Goal: Find specific page/section: Find specific page/section

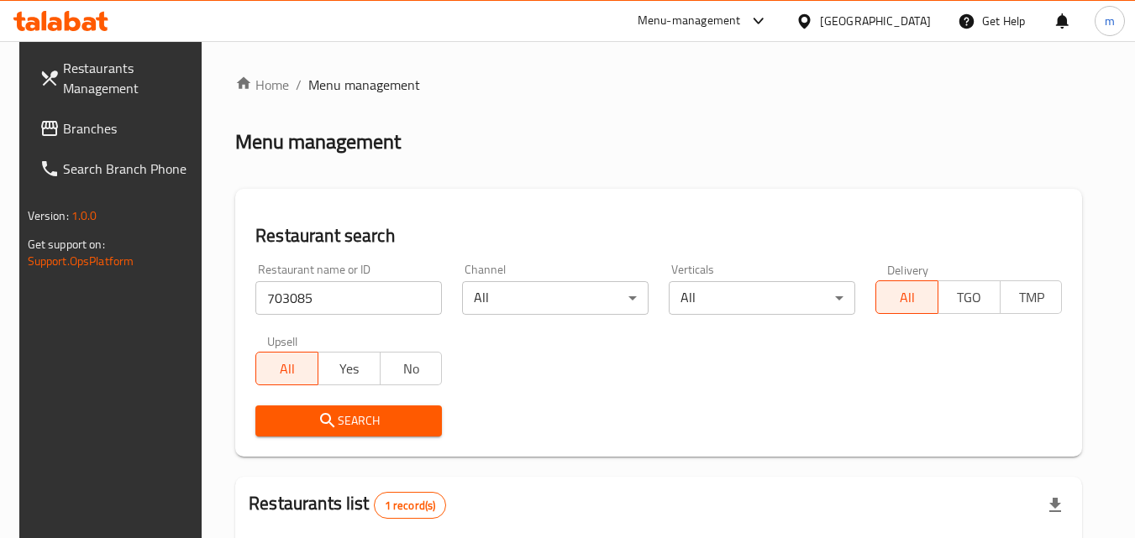
click at [932, 23] on div "[GEOGRAPHIC_DATA]" at bounding box center [863, 21] width 162 height 40
click at [903, 20] on div "[GEOGRAPHIC_DATA]" at bounding box center [875, 21] width 111 height 18
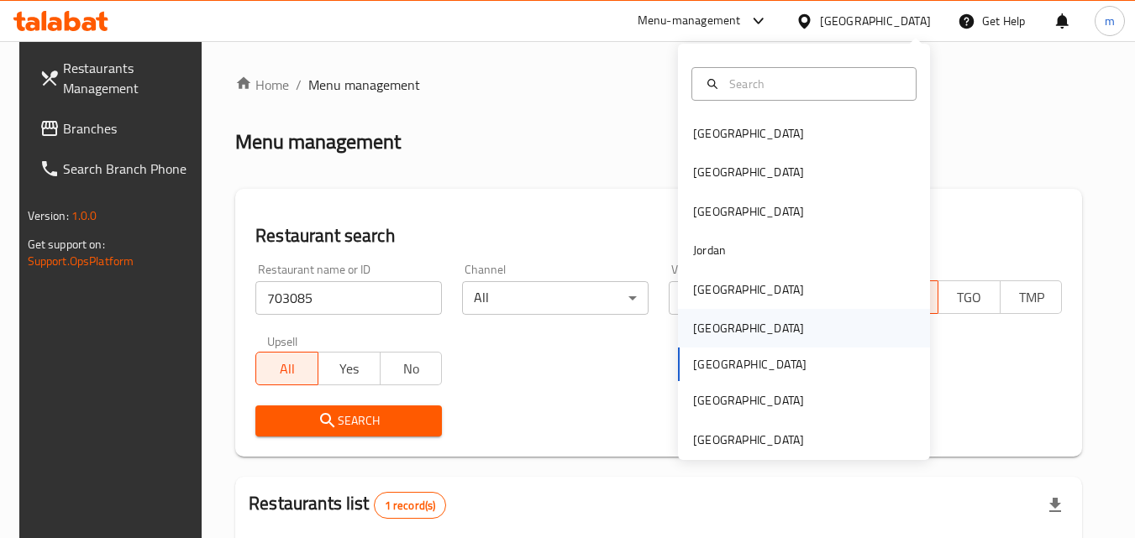
click at [721, 333] on div "Oman" at bounding box center [748, 328] width 138 height 39
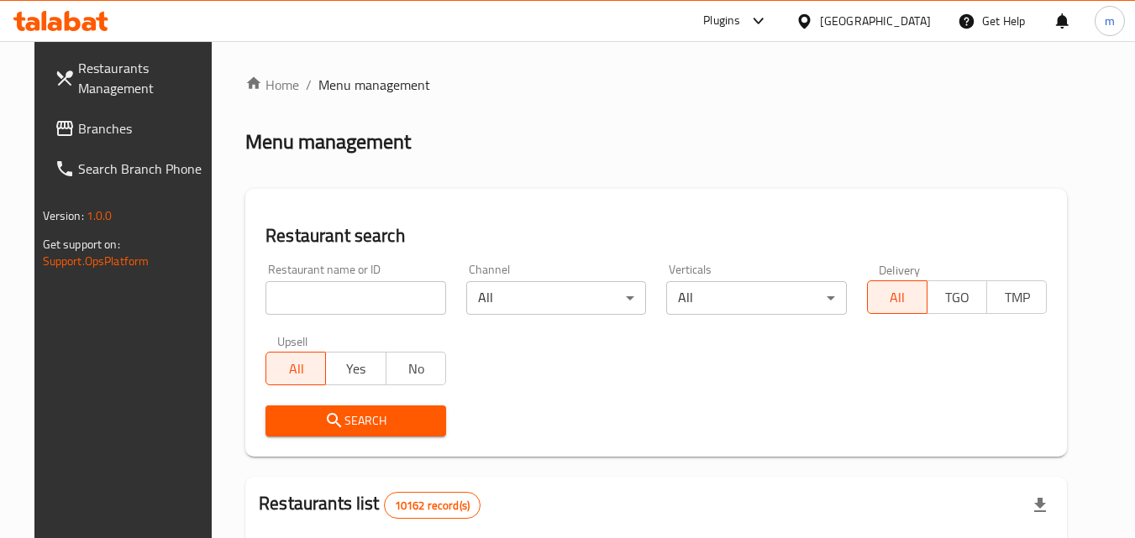
click at [58, 110] on link "Branches" at bounding box center [132, 128] width 183 height 40
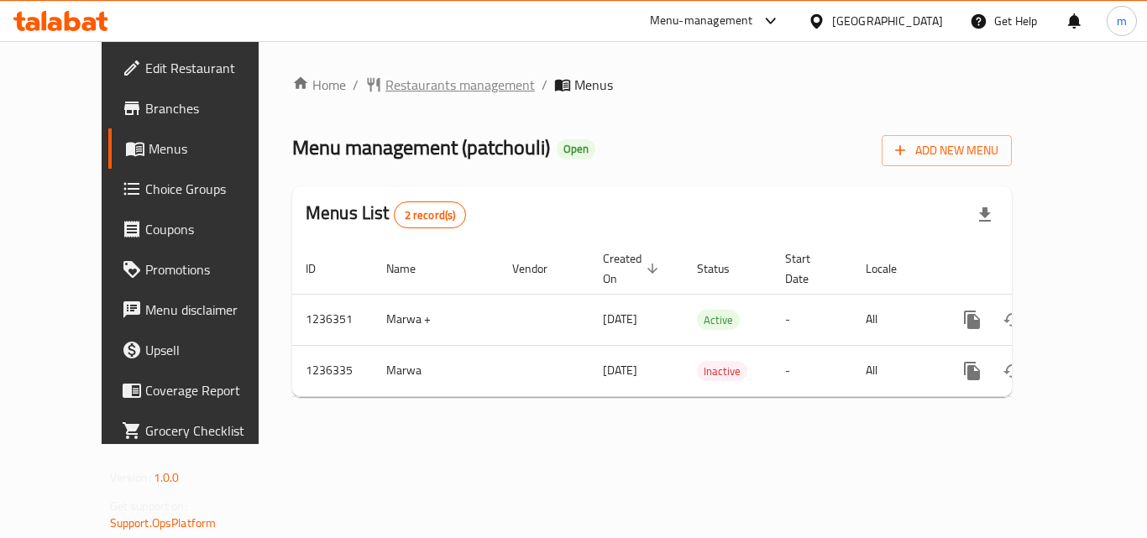
click at [417, 92] on span "Restaurants management" at bounding box center [461, 85] width 150 height 20
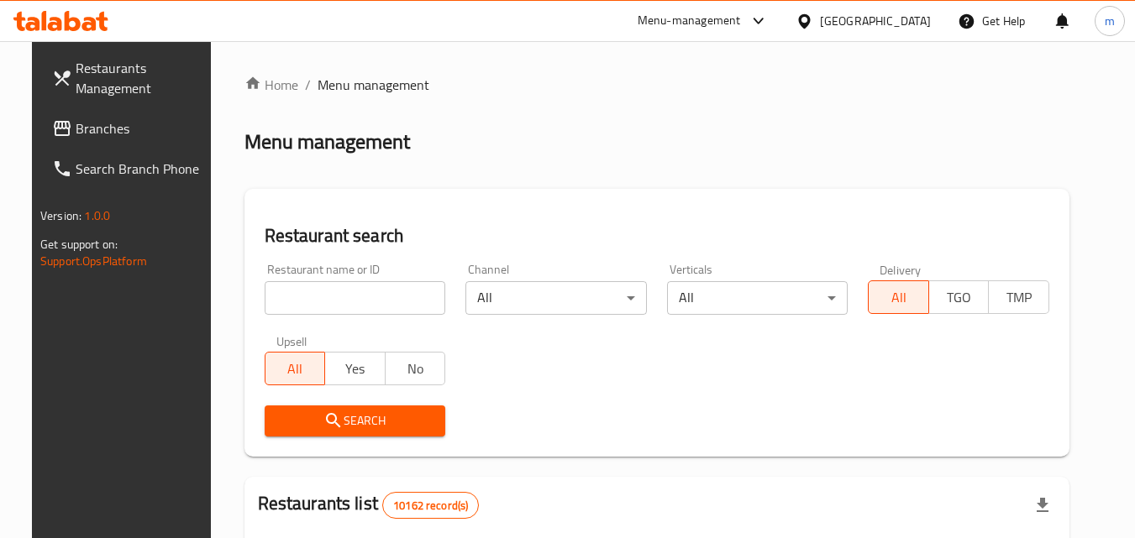
click at [317, 291] on input "search" at bounding box center [355, 298] width 181 height 34
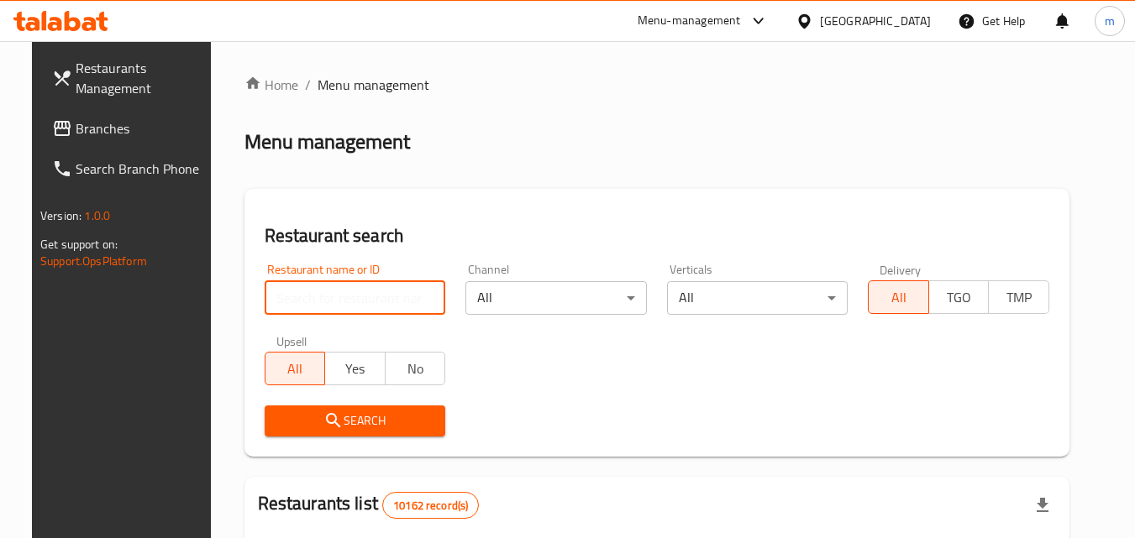
paste input "679049"
type input "679049"
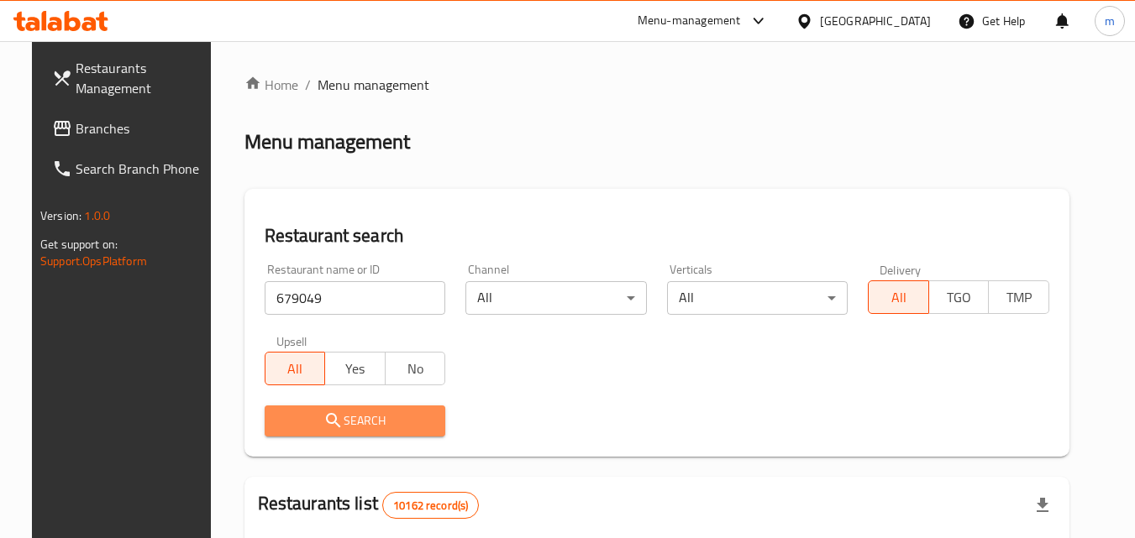
click at [359, 423] on span "Search" at bounding box center [355, 421] width 155 height 21
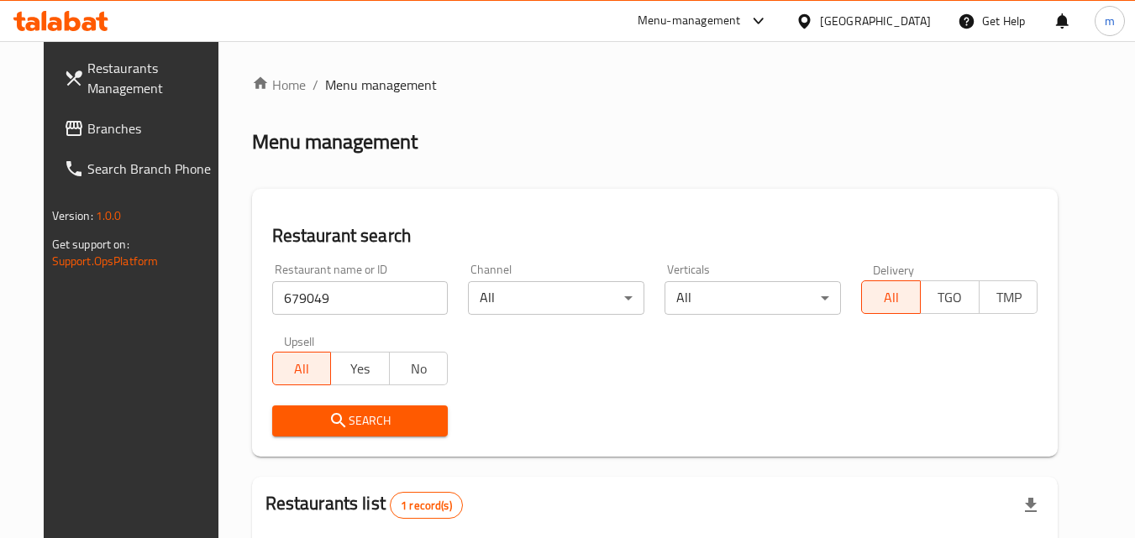
click at [813, 13] on icon at bounding box center [804, 22] width 18 height 18
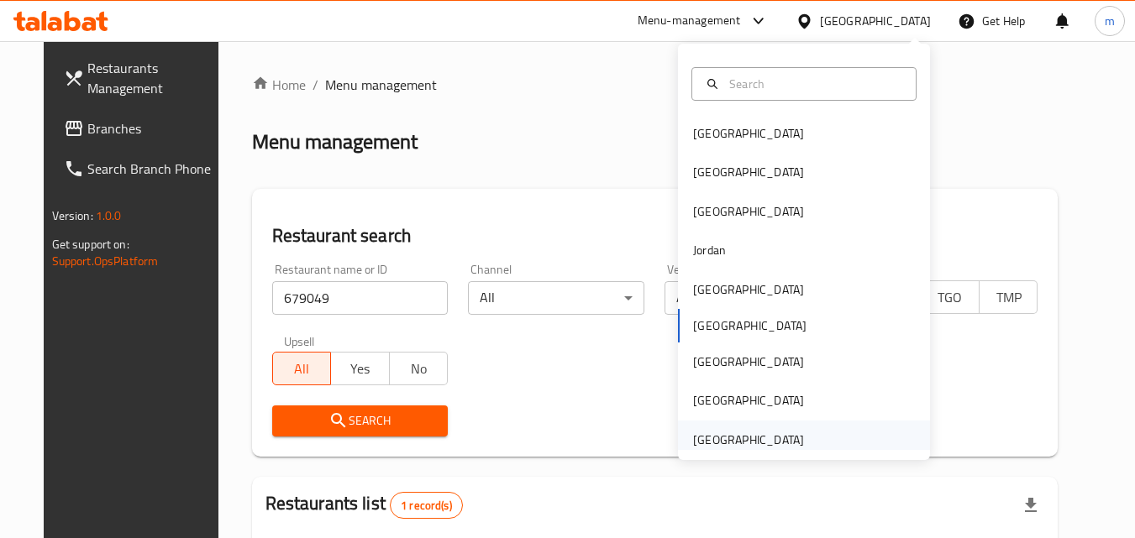
click at [762, 432] on div "[GEOGRAPHIC_DATA]" at bounding box center [748, 440] width 111 height 18
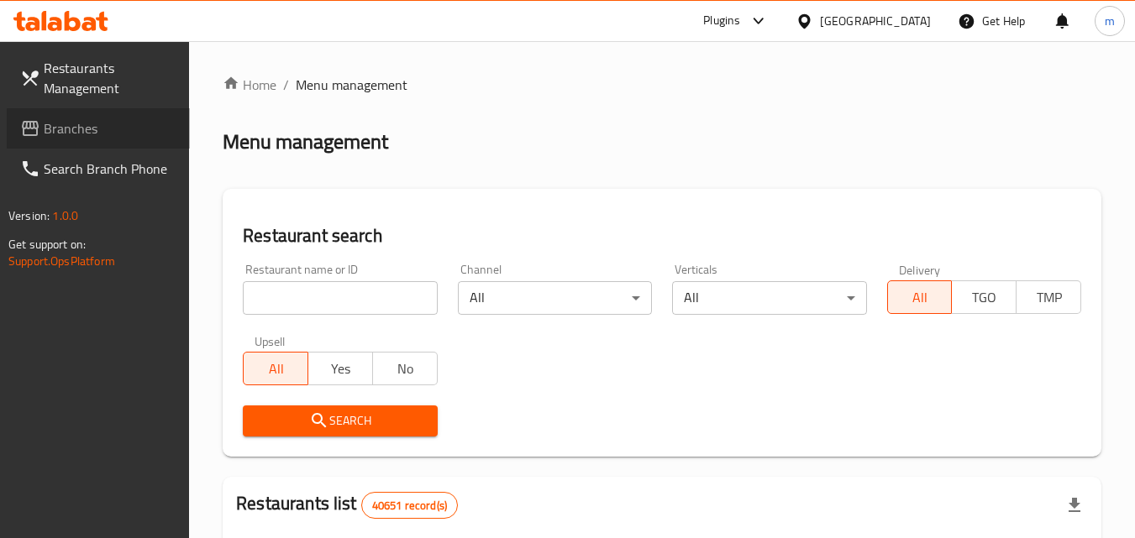
click at [66, 133] on span "Branches" at bounding box center [110, 128] width 133 height 20
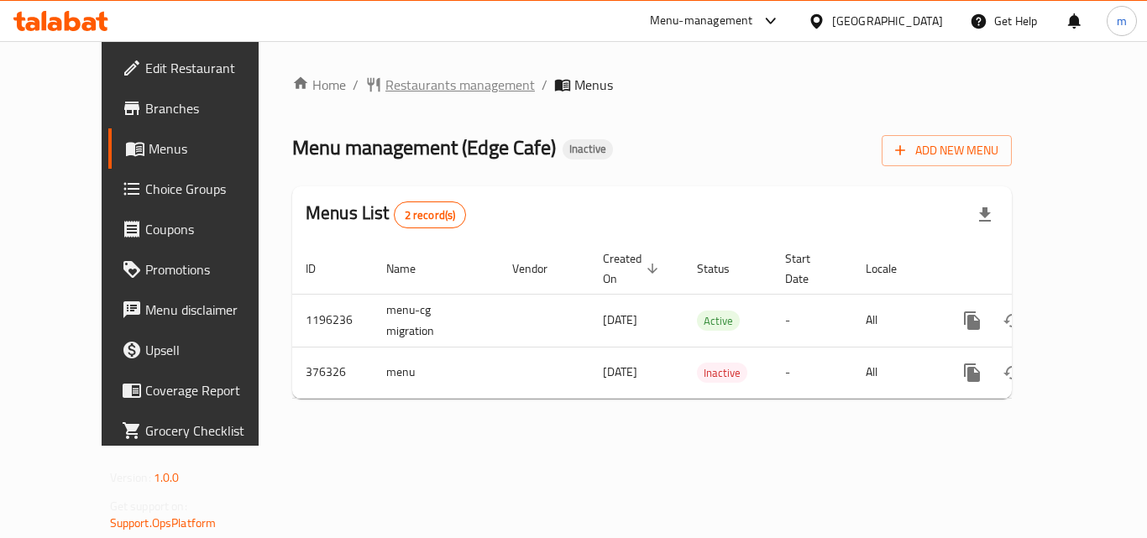
click at [408, 83] on span "Restaurants management" at bounding box center [461, 85] width 150 height 20
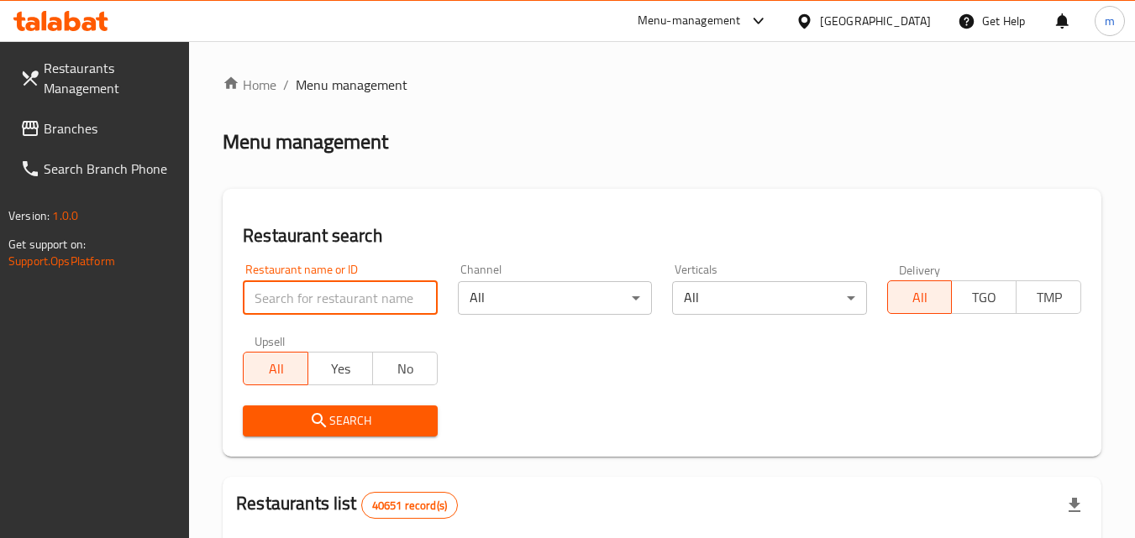
click at [329, 294] on input "search" at bounding box center [340, 298] width 194 height 34
paste input "631207"
type input "631207"
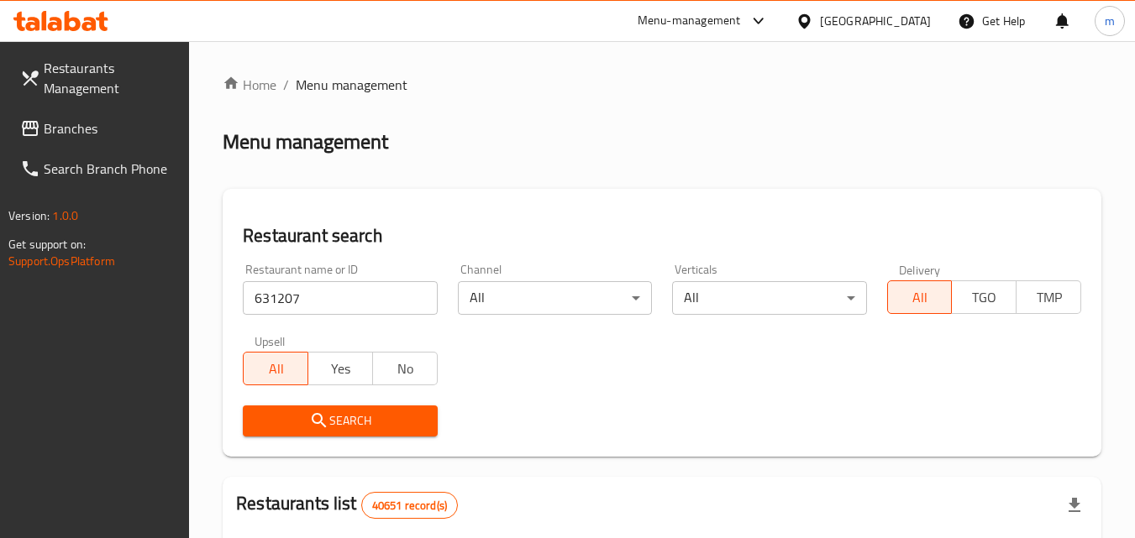
click at [346, 408] on button "Search" at bounding box center [340, 421] width 194 height 31
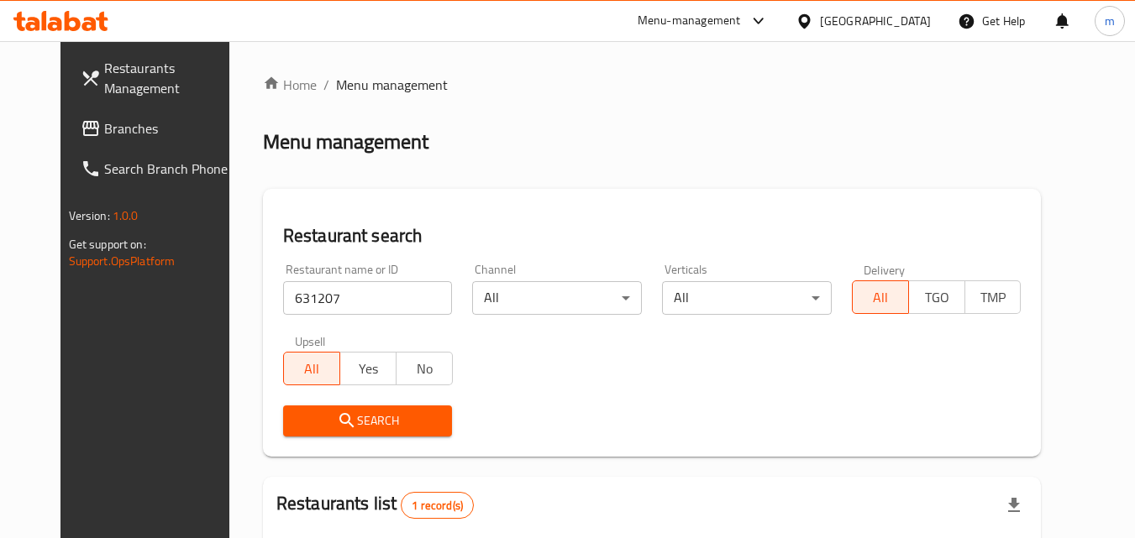
click at [119, 127] on span "Branches" at bounding box center [170, 128] width 133 height 20
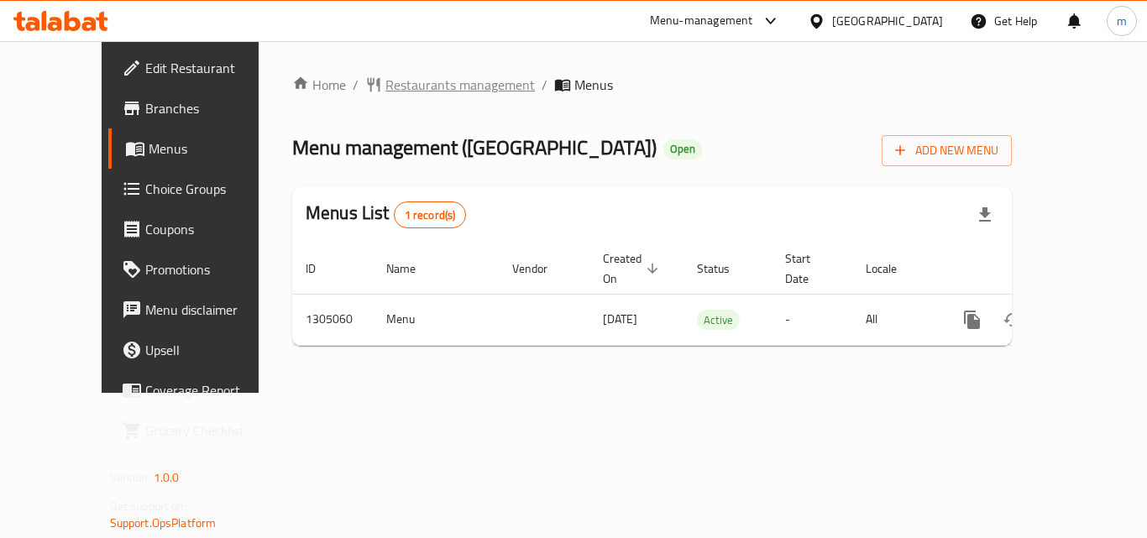
click at [386, 84] on span "Restaurants management" at bounding box center [461, 85] width 150 height 20
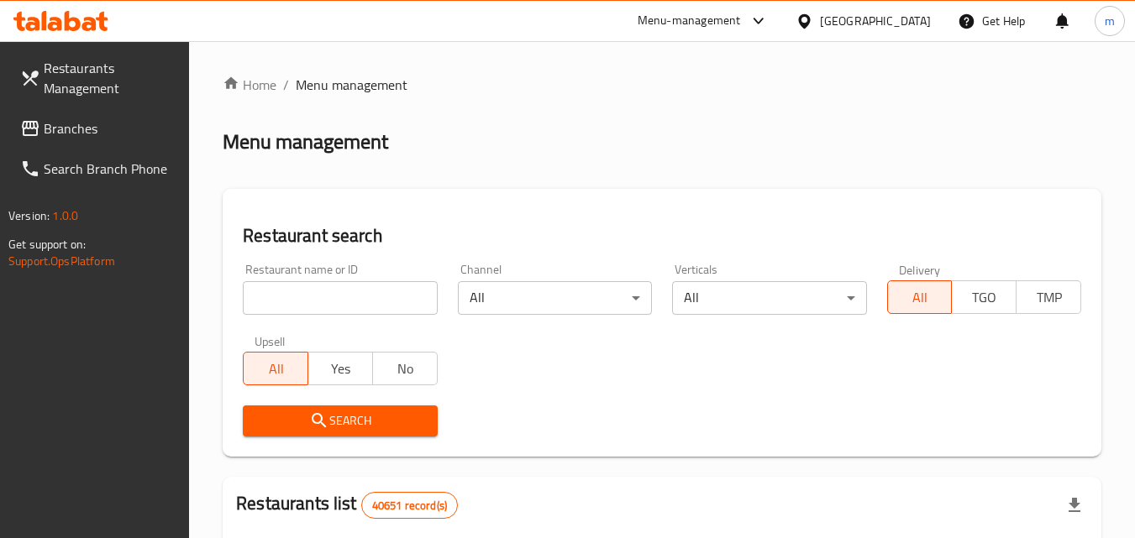
click at [282, 283] on input "search" at bounding box center [340, 298] width 194 height 34
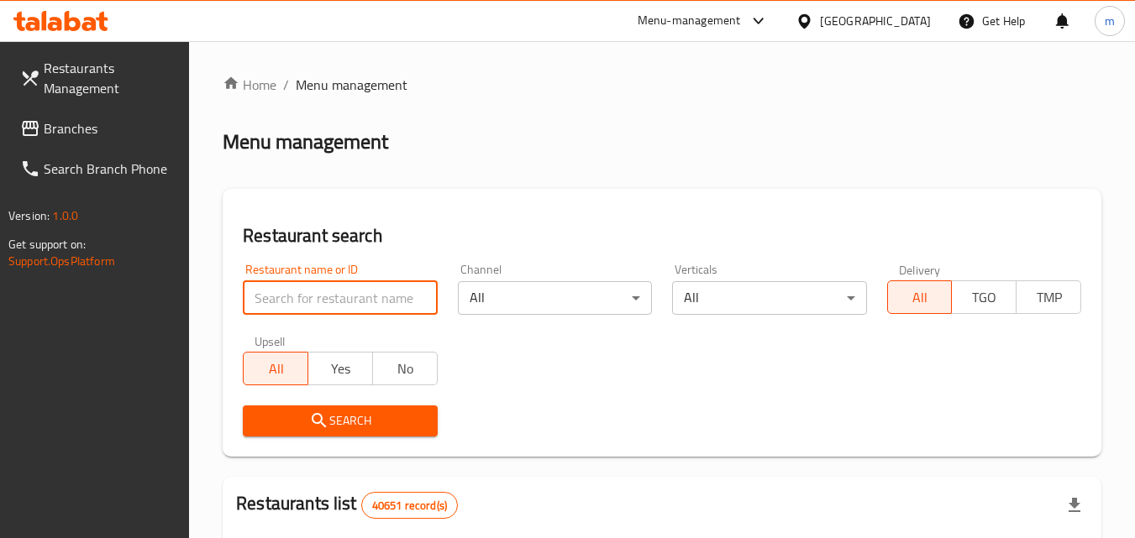
paste input "703533"
type input "703533"
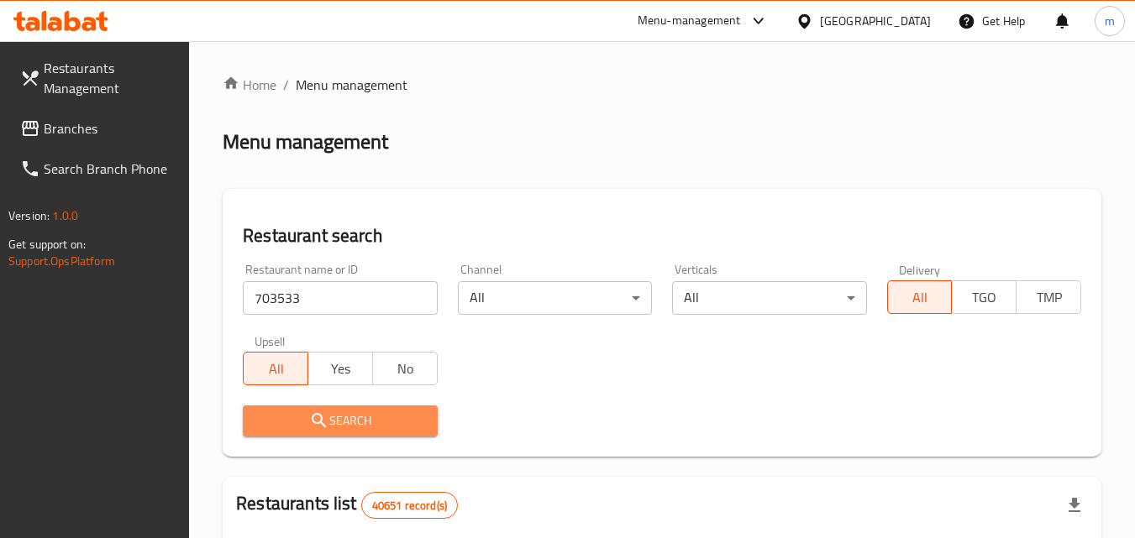
click at [324, 412] on icon "submit" at bounding box center [319, 421] width 20 height 20
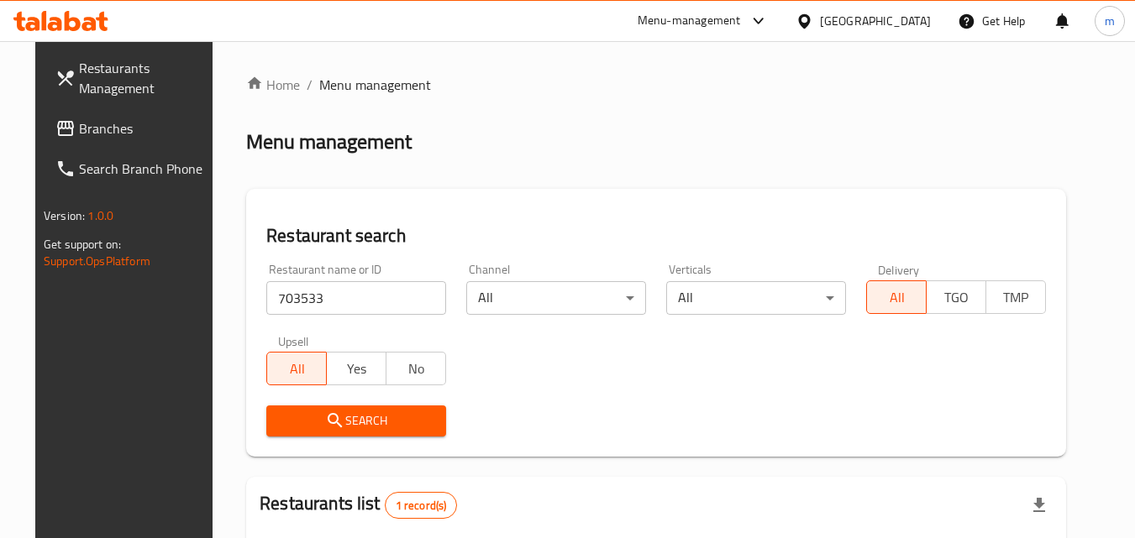
click at [91, 123] on span "Branches" at bounding box center [145, 128] width 133 height 20
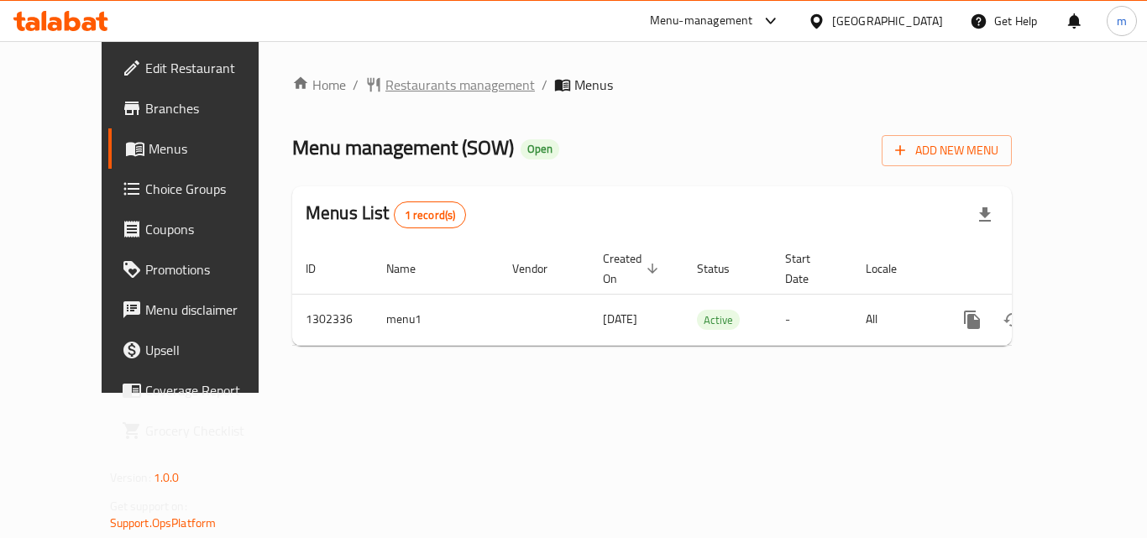
click at [390, 84] on span "Restaurants management" at bounding box center [461, 85] width 150 height 20
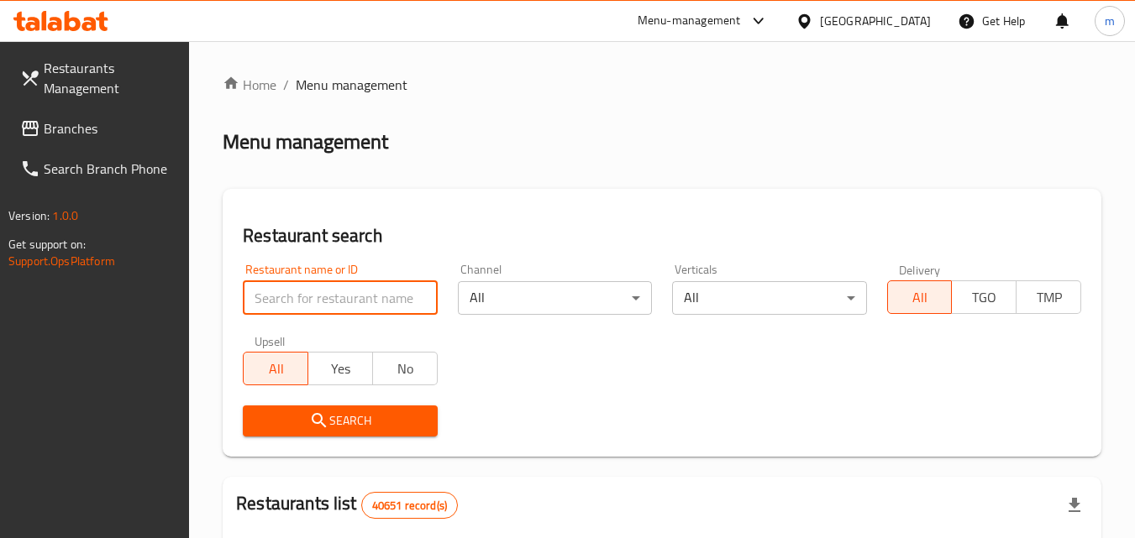
click at [330, 303] on input "search" at bounding box center [340, 298] width 194 height 34
paste input "702335"
type input "702335"
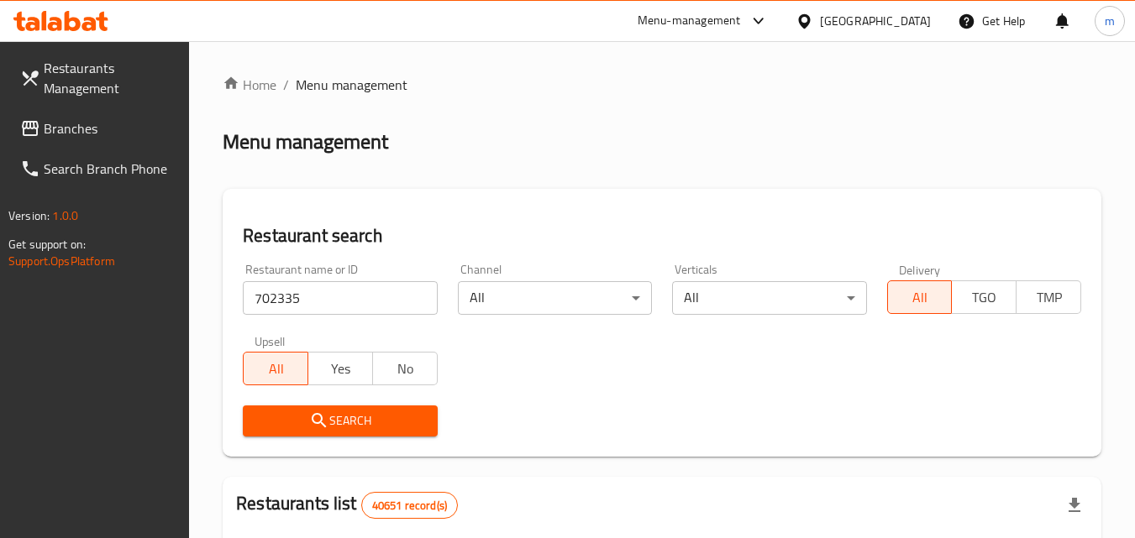
click at [320, 417] on icon "submit" at bounding box center [319, 421] width 20 height 20
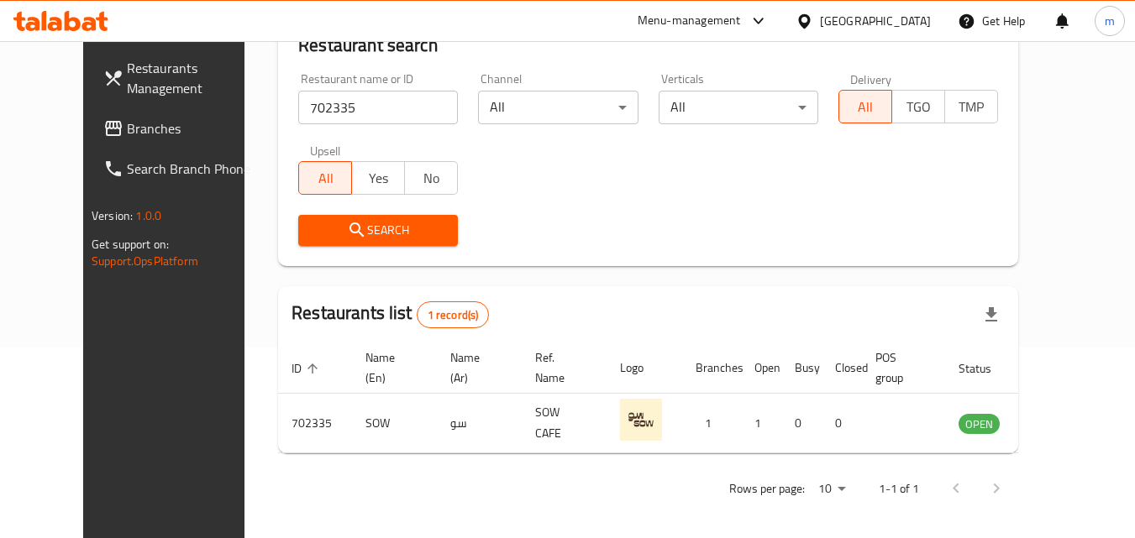
scroll to position [197, 0]
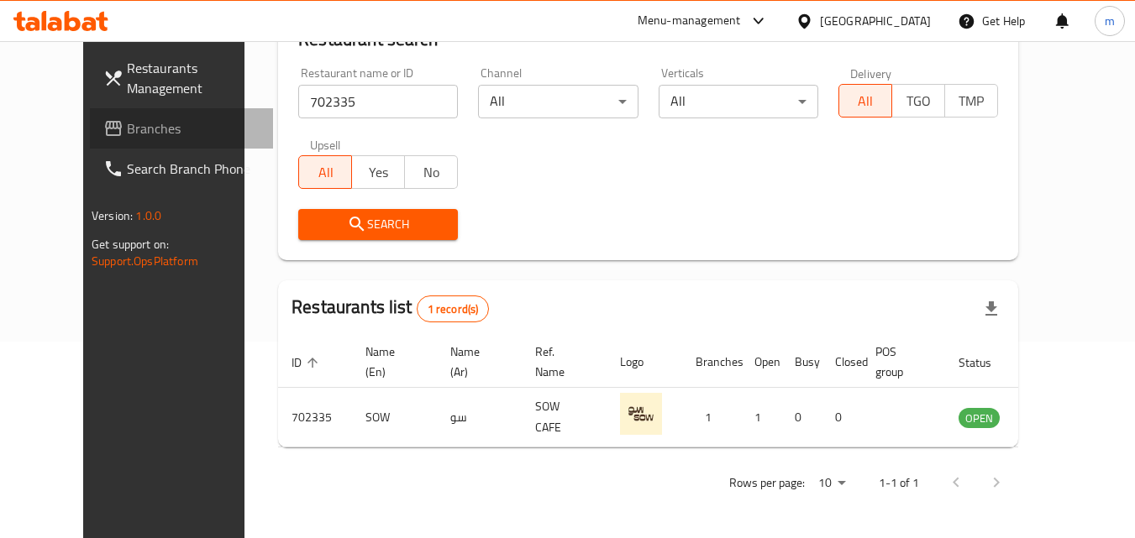
click at [90, 120] on link "Branches" at bounding box center [181, 128] width 183 height 40
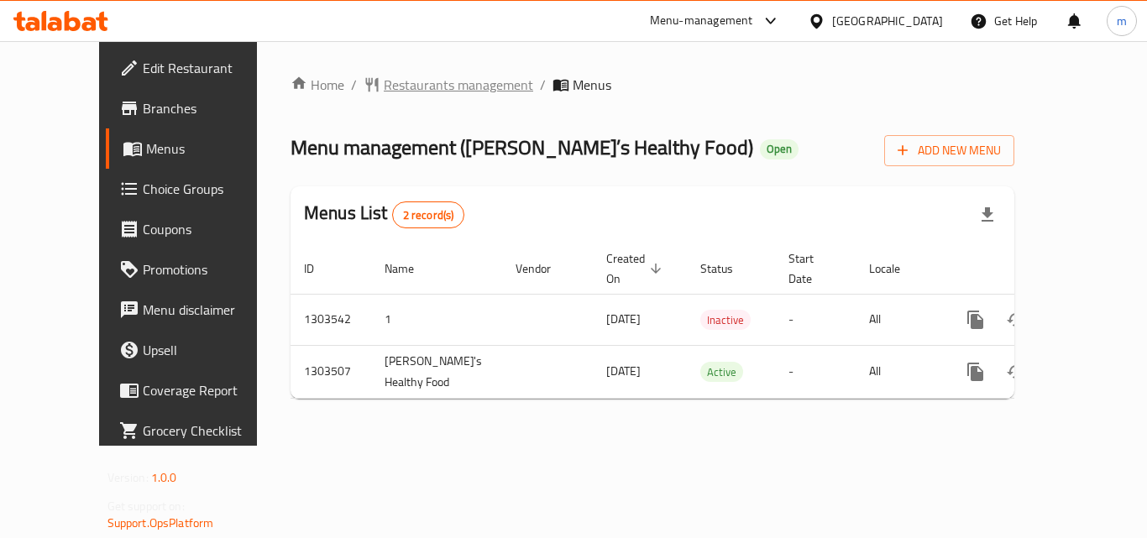
click at [384, 86] on span "Restaurants management" at bounding box center [459, 85] width 150 height 20
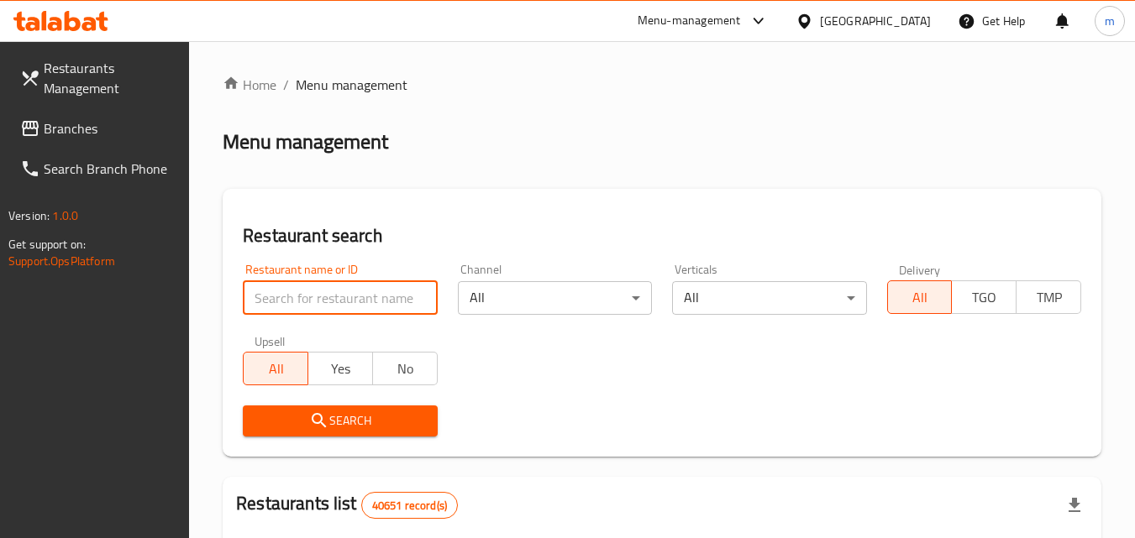
click at [348, 281] on input "search" at bounding box center [340, 298] width 194 height 34
paste input "702421"
type input "702421"
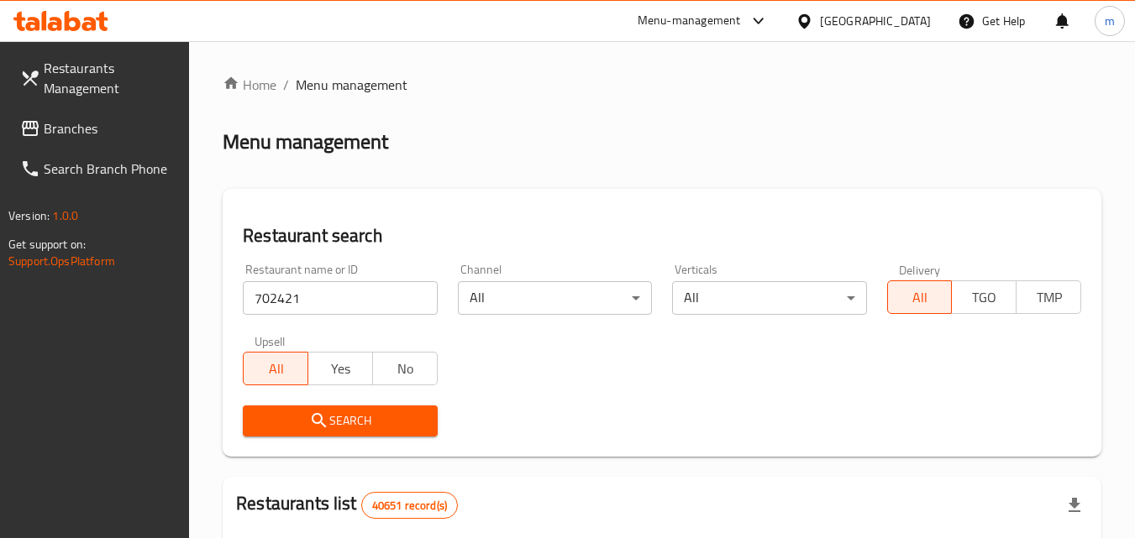
click at [375, 409] on button "Search" at bounding box center [340, 421] width 194 height 31
click at [906, 28] on div "[GEOGRAPHIC_DATA]" at bounding box center [875, 21] width 111 height 18
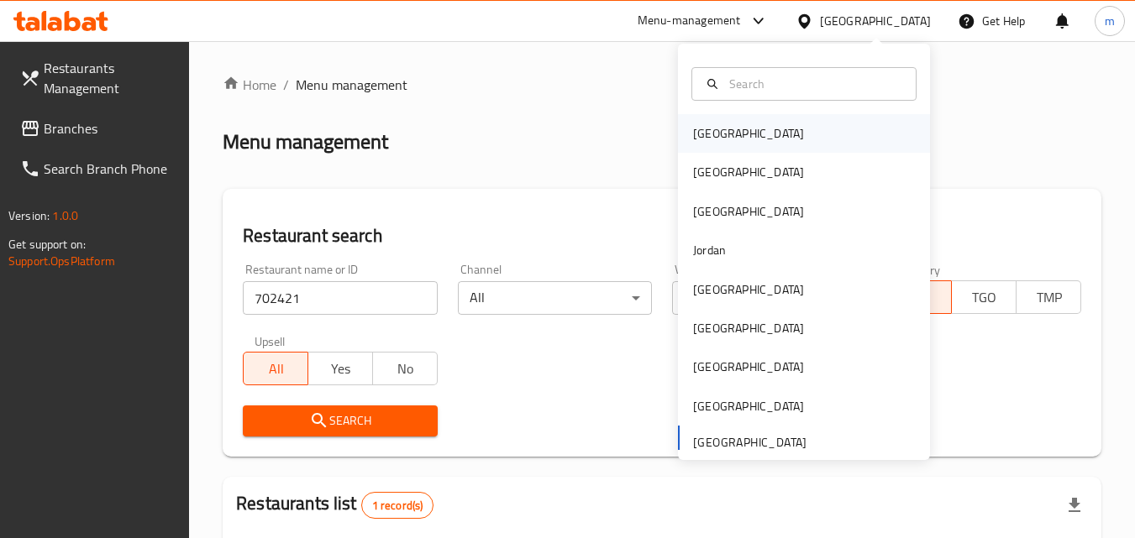
click at [679, 139] on div "[GEOGRAPHIC_DATA]" at bounding box center [748, 133] width 138 height 39
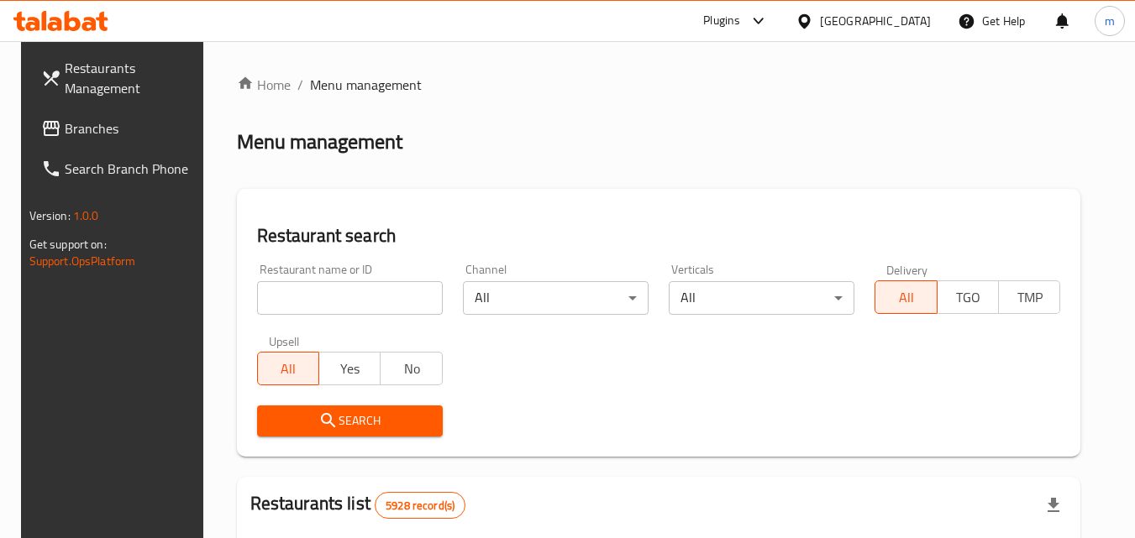
click at [73, 119] on span "Branches" at bounding box center [131, 128] width 133 height 20
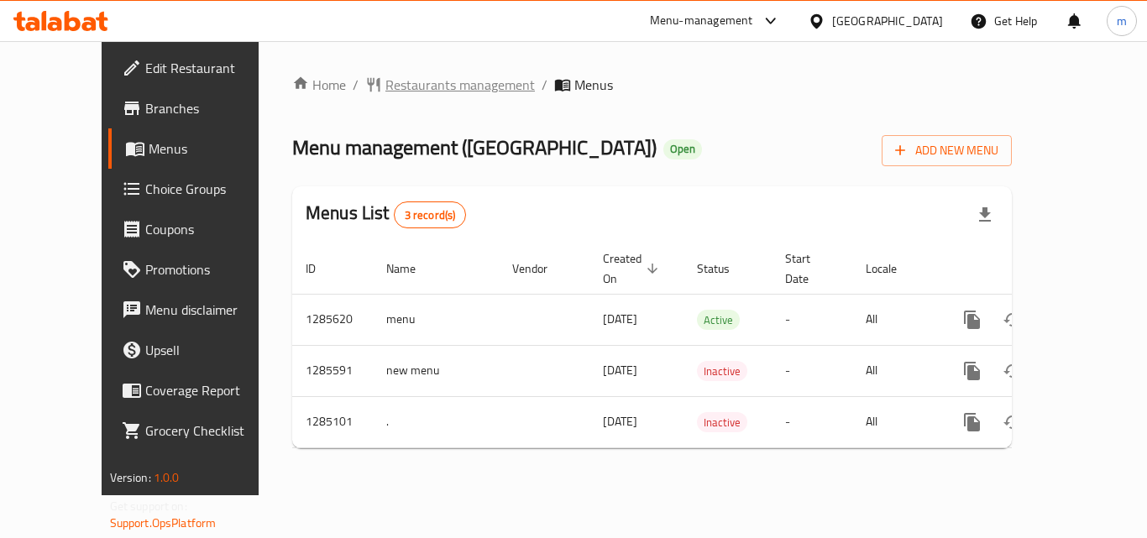
click at [395, 82] on span "Restaurants management" at bounding box center [461, 85] width 150 height 20
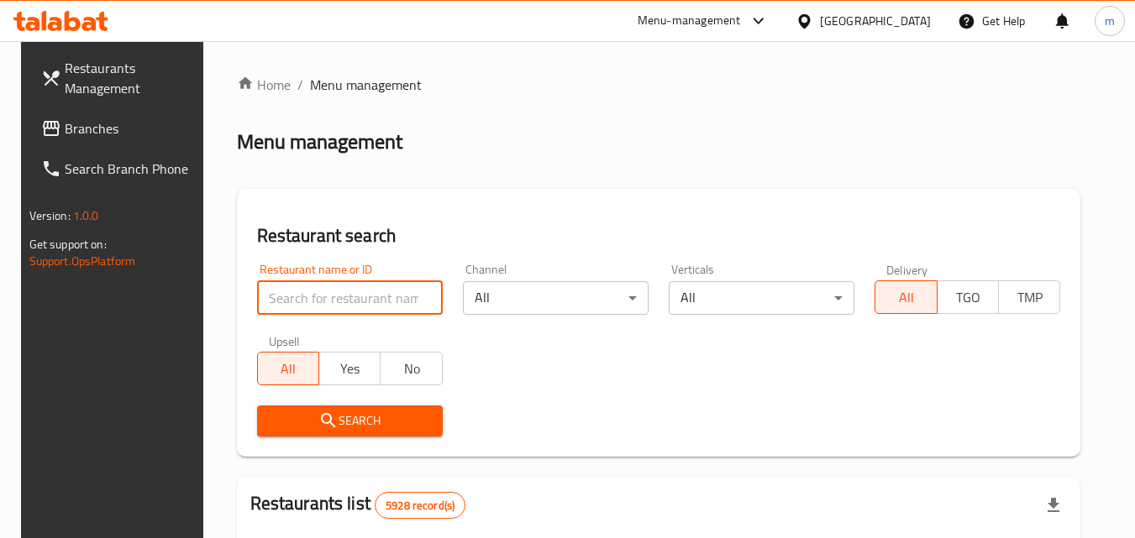
click at [330, 304] on input "search" at bounding box center [350, 298] width 186 height 34
paste input "695700"
type input "695700"
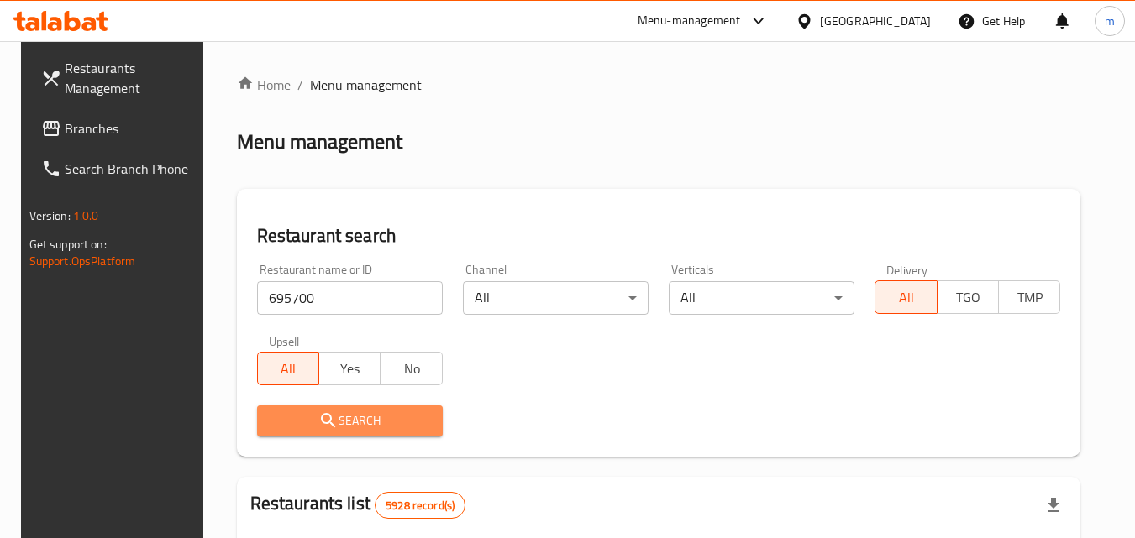
click at [366, 426] on span "Search" at bounding box center [349, 421] width 159 height 21
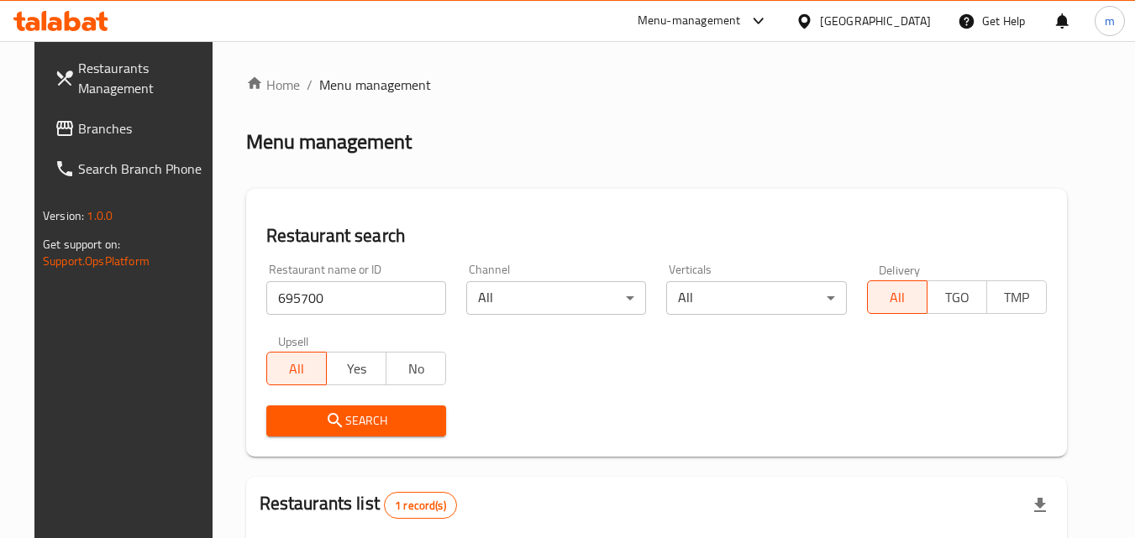
click at [911, 24] on div "[GEOGRAPHIC_DATA]" at bounding box center [875, 21] width 111 height 18
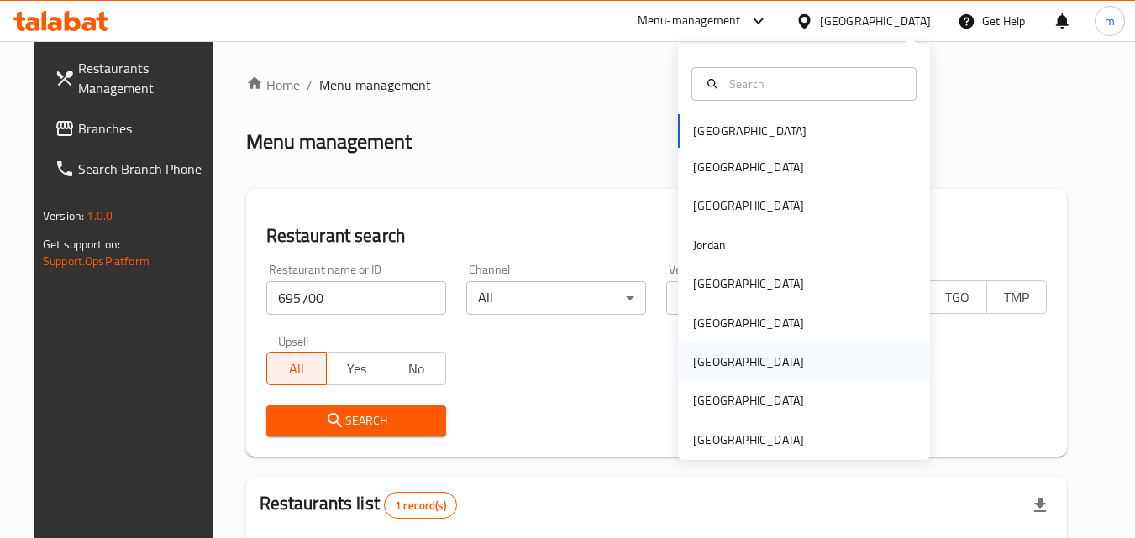
click at [737, 356] on div "[GEOGRAPHIC_DATA]" at bounding box center [804, 362] width 252 height 39
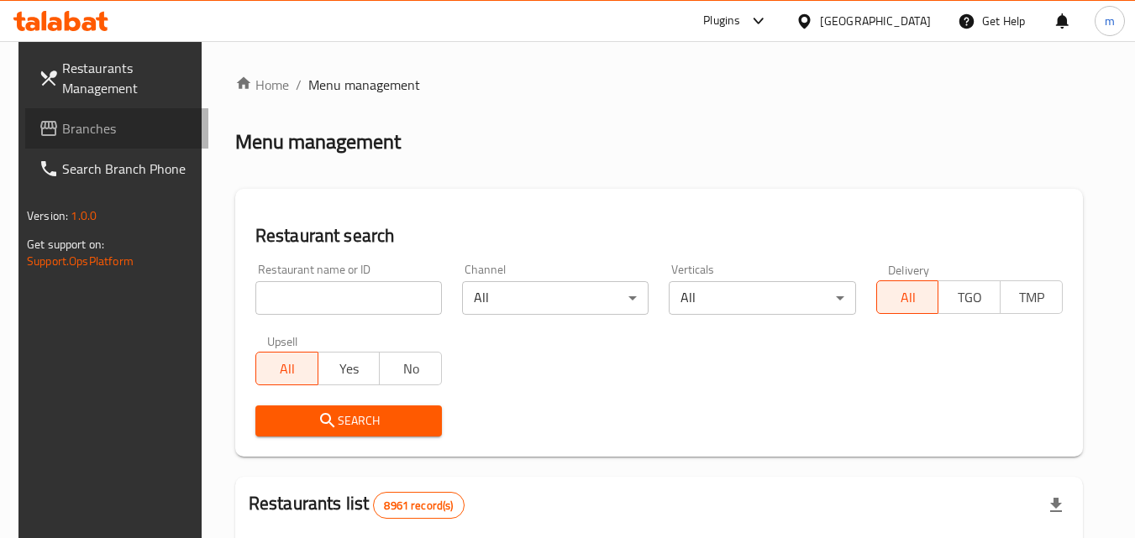
click at [90, 124] on span "Branches" at bounding box center [128, 128] width 133 height 20
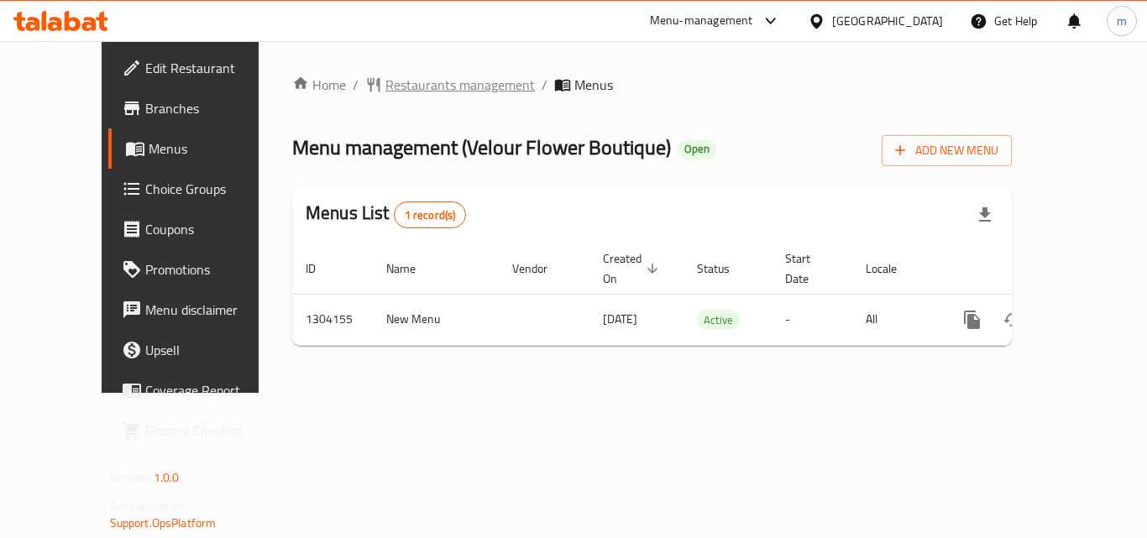
click at [417, 85] on span "Restaurants management" at bounding box center [461, 85] width 150 height 20
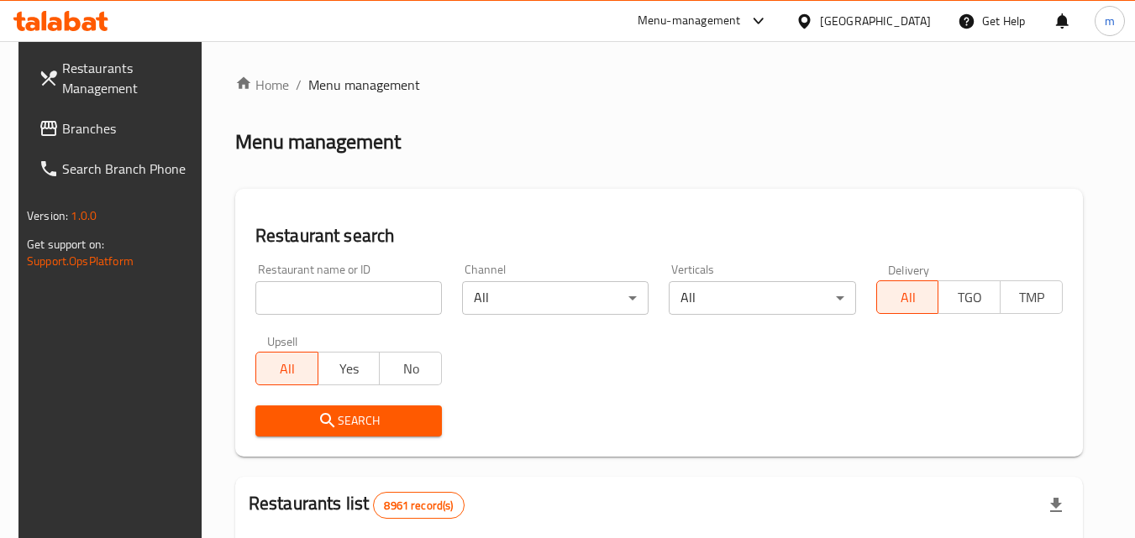
scroll to position [84, 0]
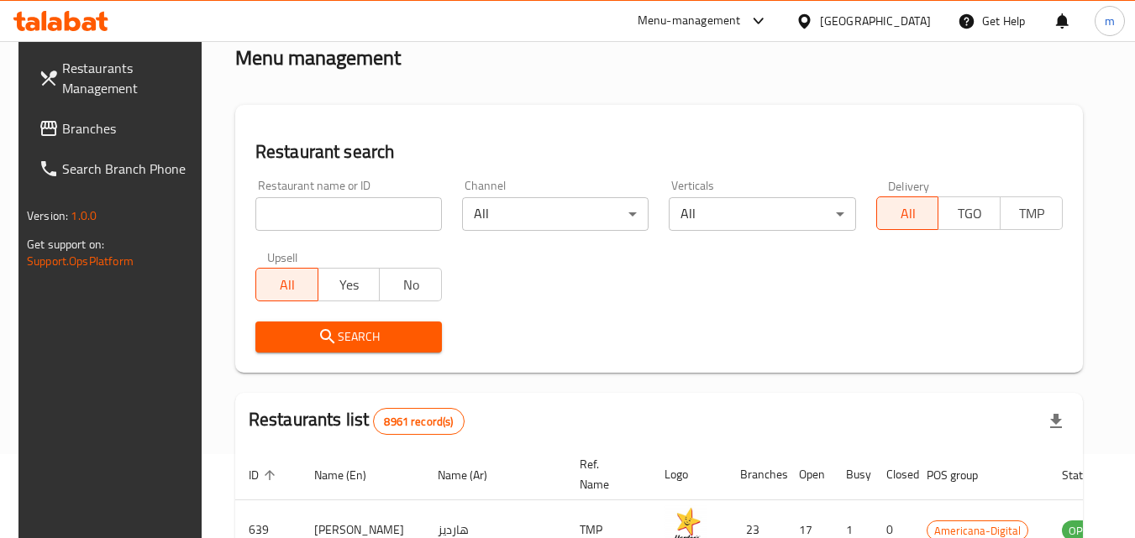
click at [352, 215] on input "search" at bounding box center [348, 214] width 186 height 34
paste input "703085"
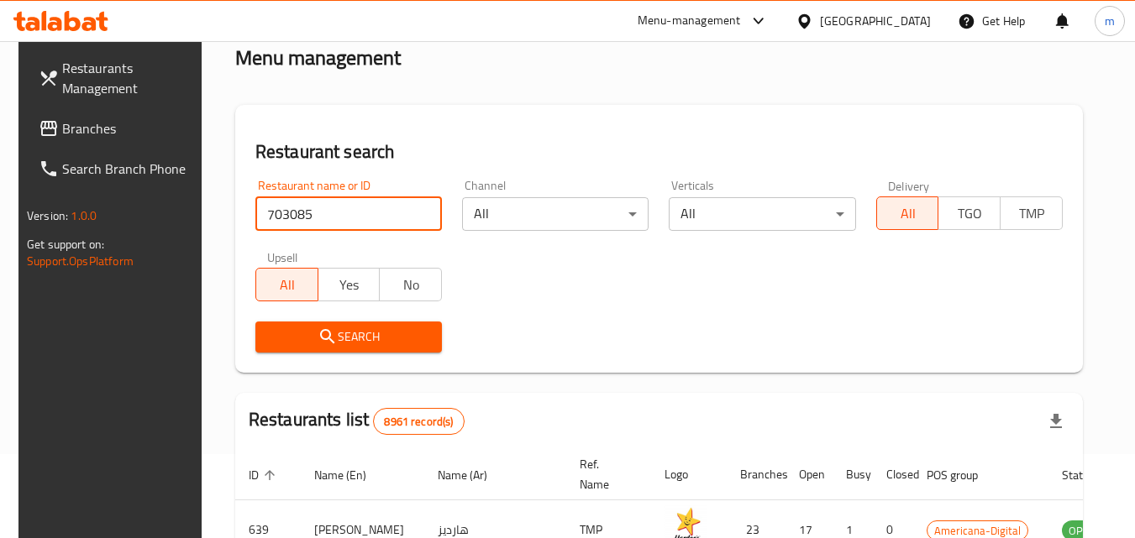
type input "703085"
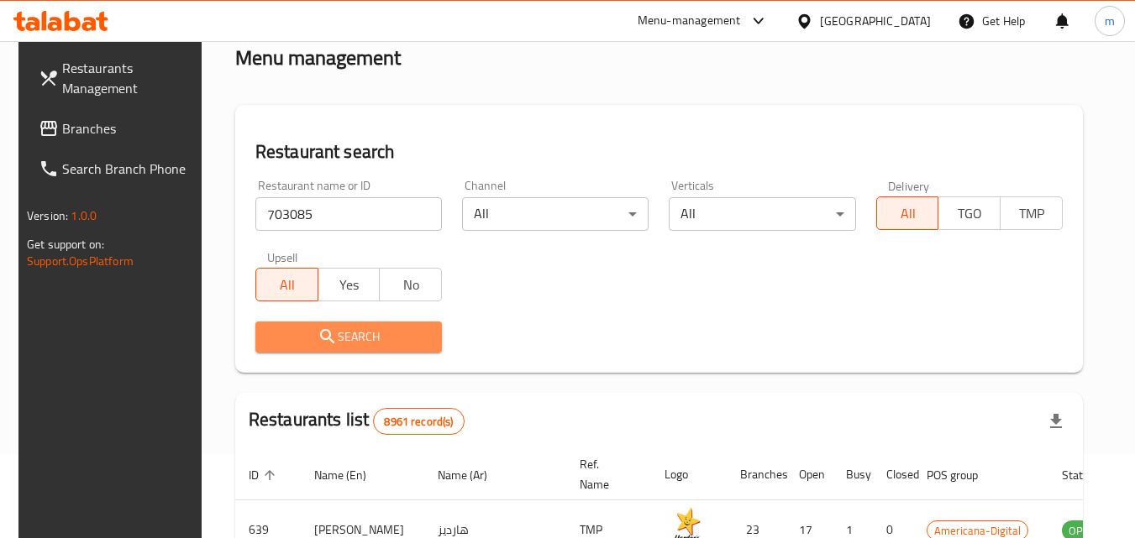
click at [397, 348] on button "Search" at bounding box center [348, 337] width 186 height 31
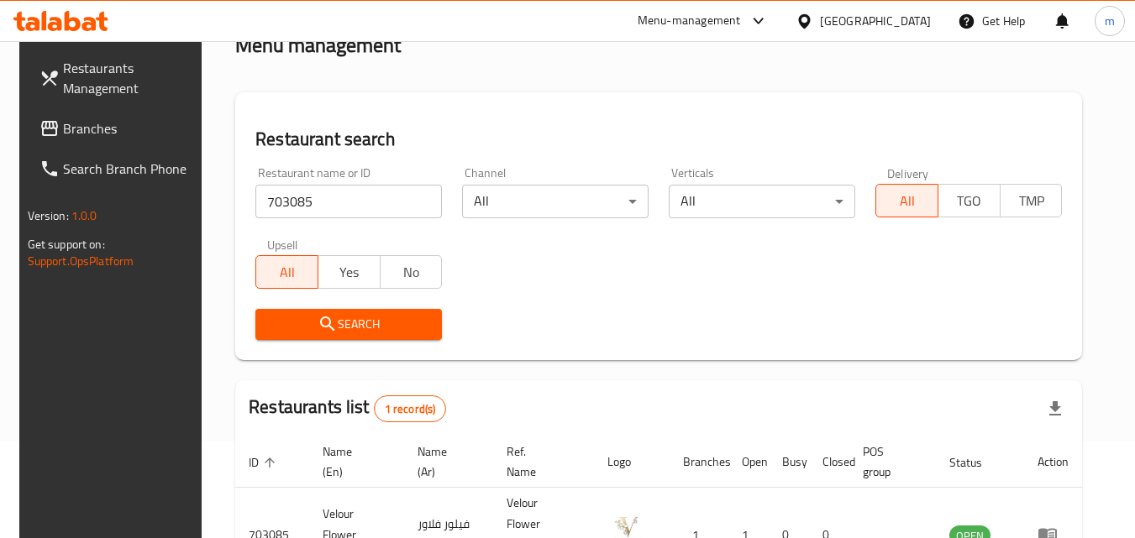
scroll to position [0, 0]
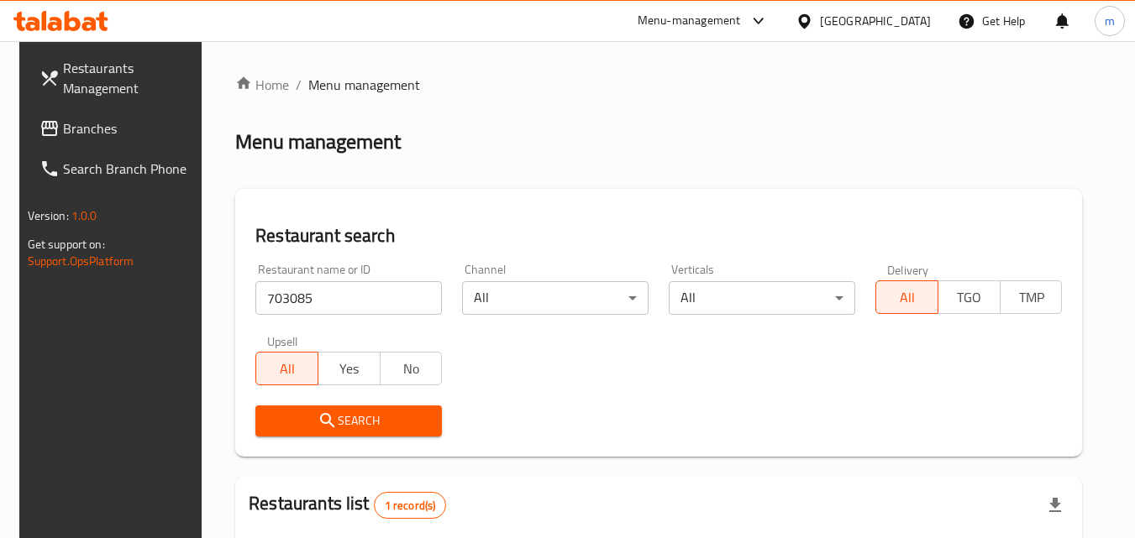
click at [813, 16] on icon at bounding box center [804, 22] width 18 height 18
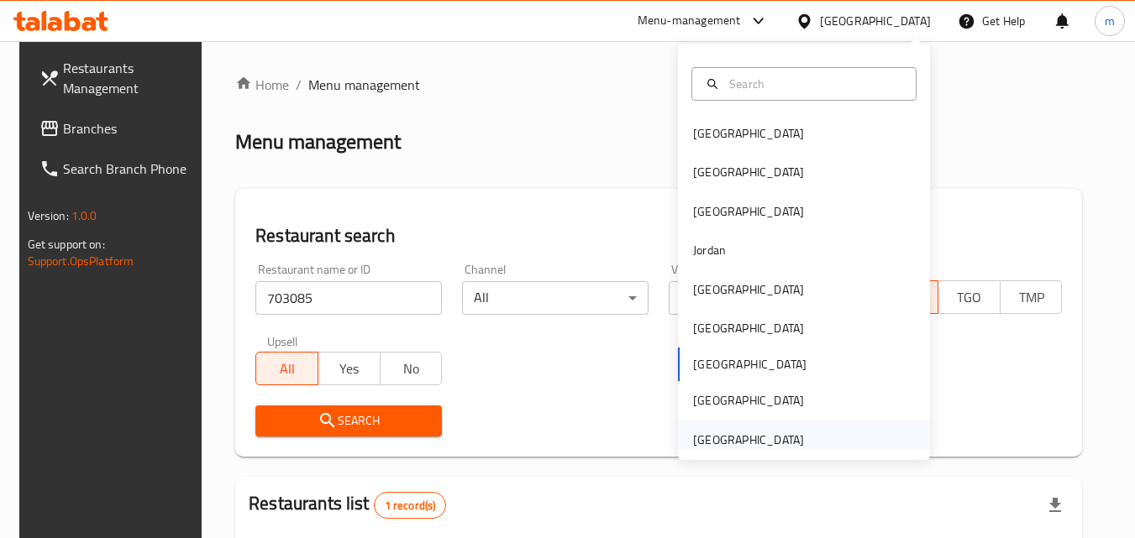
click at [748, 438] on div "[GEOGRAPHIC_DATA]" at bounding box center [748, 440] width 111 height 18
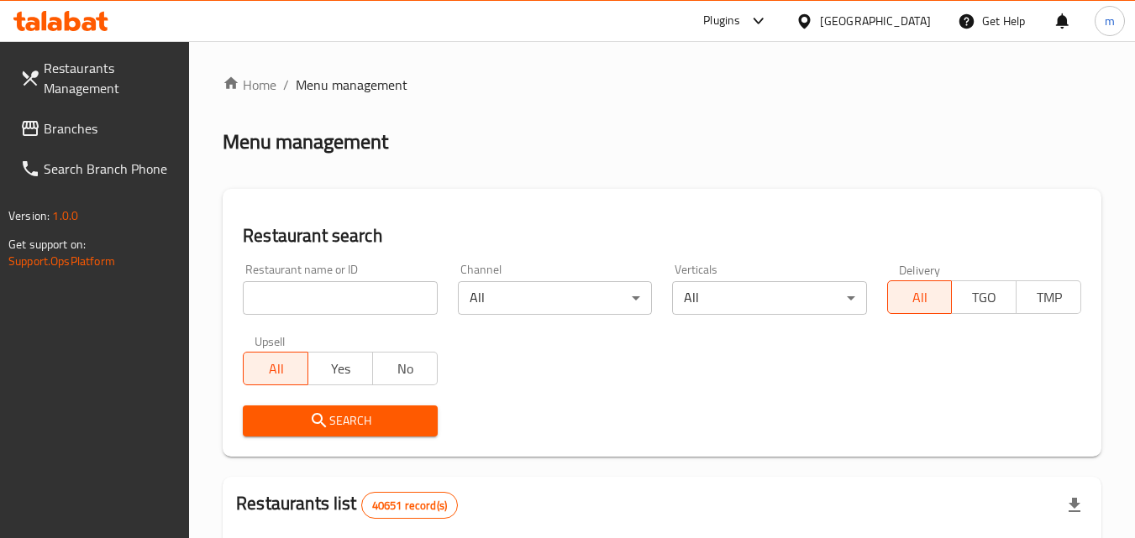
click at [76, 133] on span "Branches" at bounding box center [110, 128] width 133 height 20
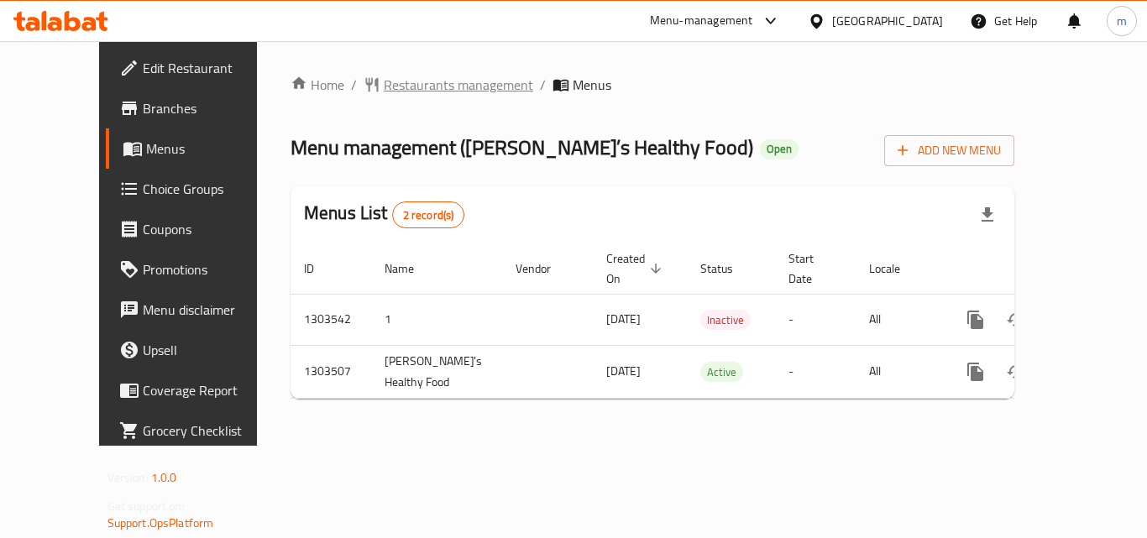
click at [384, 88] on span "Restaurants management" at bounding box center [459, 85] width 150 height 20
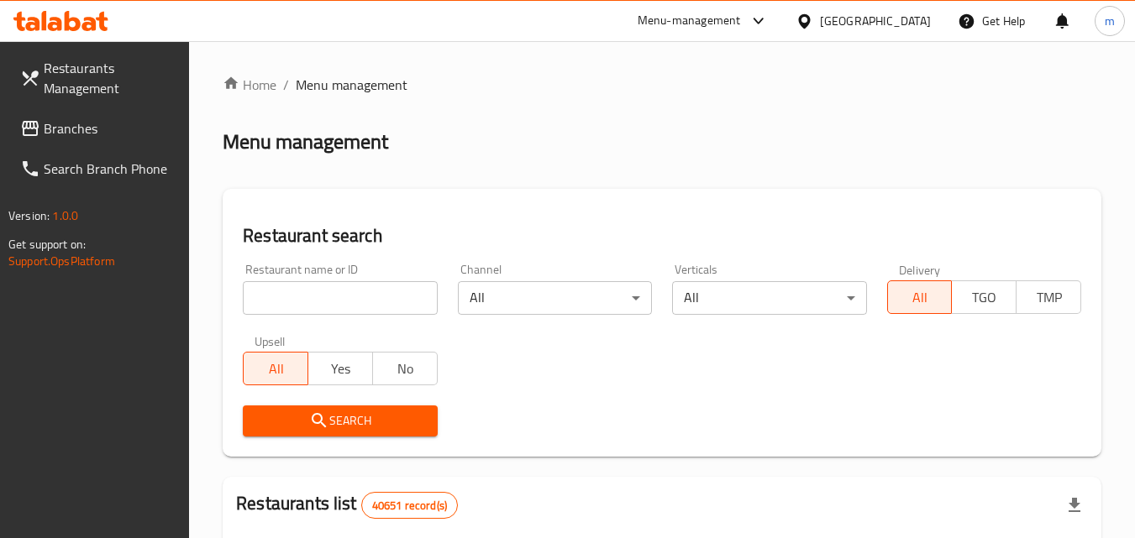
click at [293, 290] on input "search" at bounding box center [340, 298] width 194 height 34
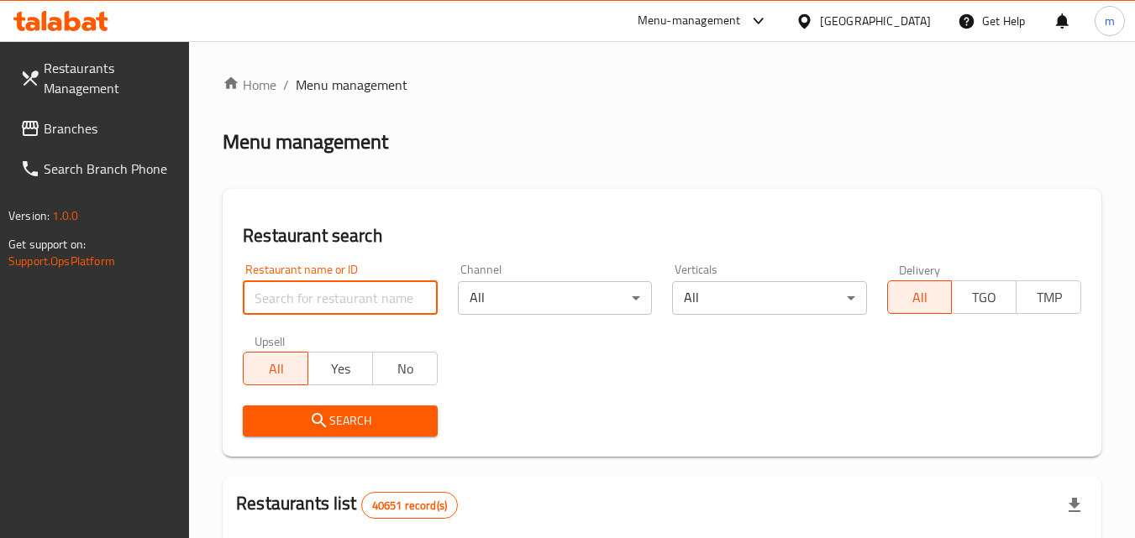
paste input "702421"
type input "702421"
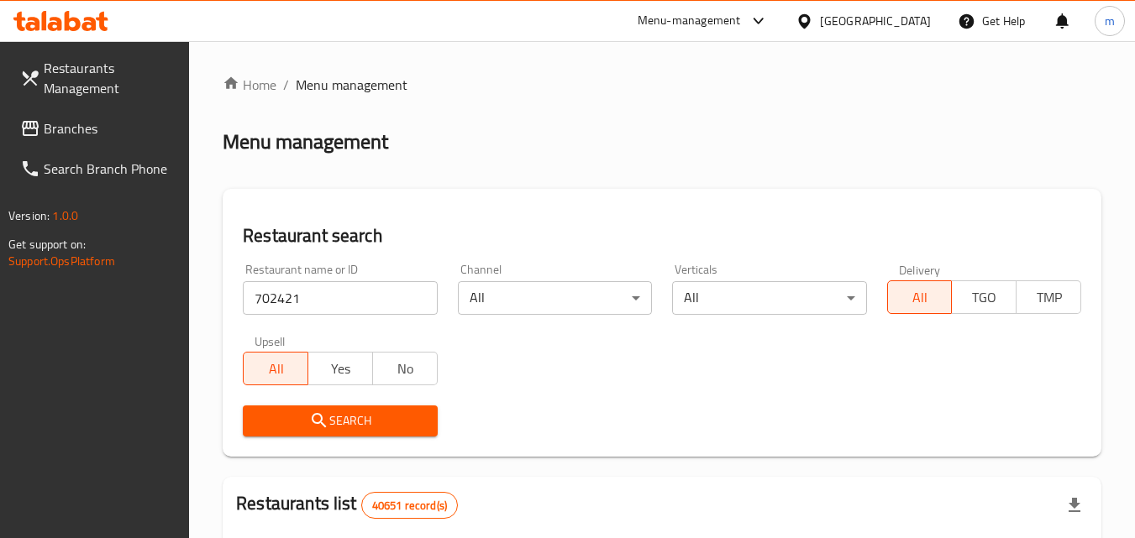
click at [372, 422] on span "Search" at bounding box center [339, 421] width 167 height 21
click at [910, 30] on div "United Arab Emirates" at bounding box center [875, 21] width 111 height 18
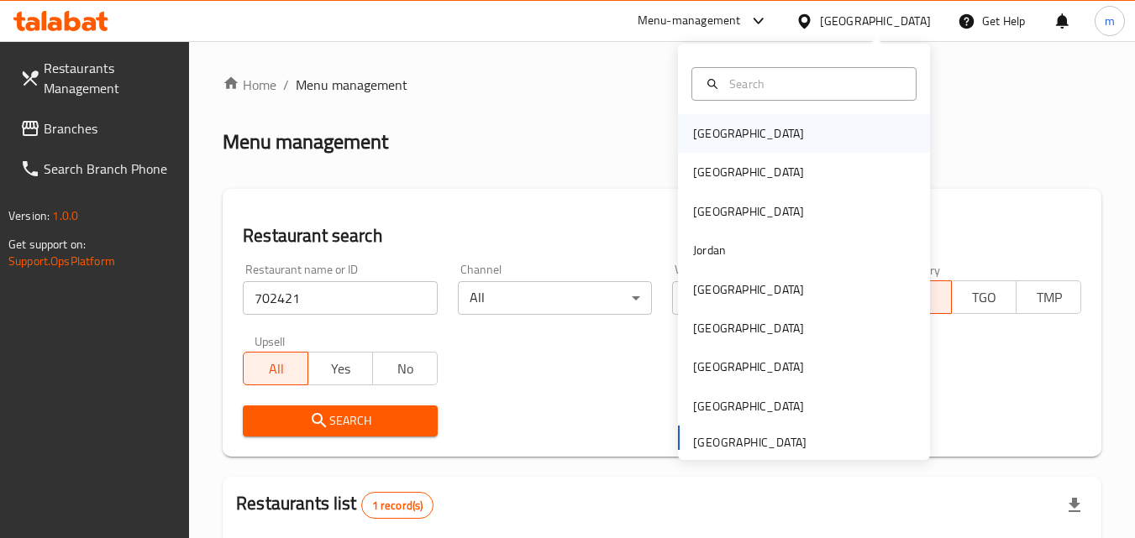
click at [702, 114] on div "[GEOGRAPHIC_DATA]" at bounding box center [748, 133] width 138 height 39
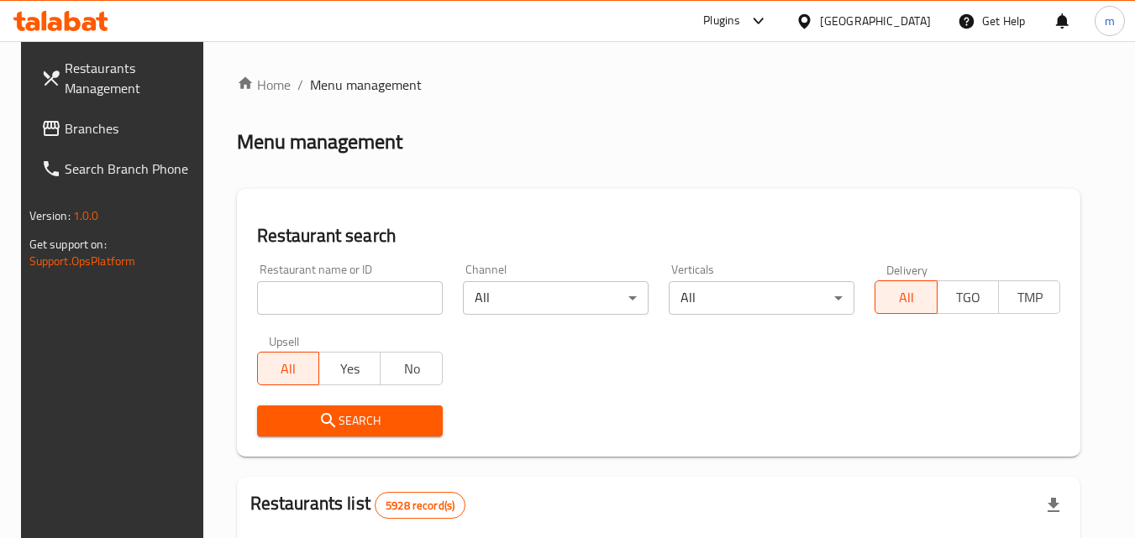
click at [65, 133] on span "Branches" at bounding box center [131, 128] width 133 height 20
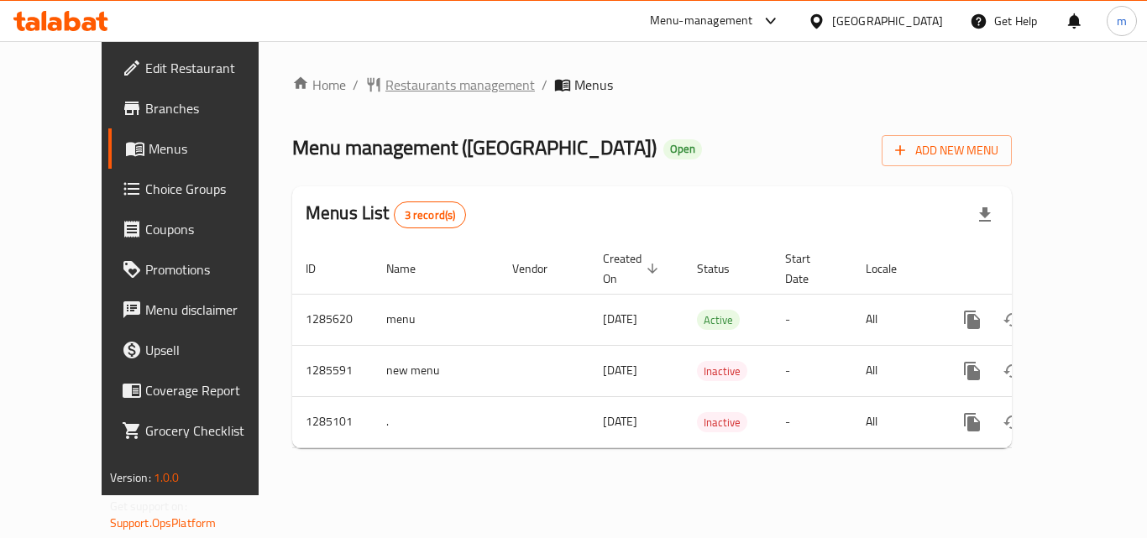
click at [401, 93] on span "Restaurants management" at bounding box center [461, 85] width 150 height 20
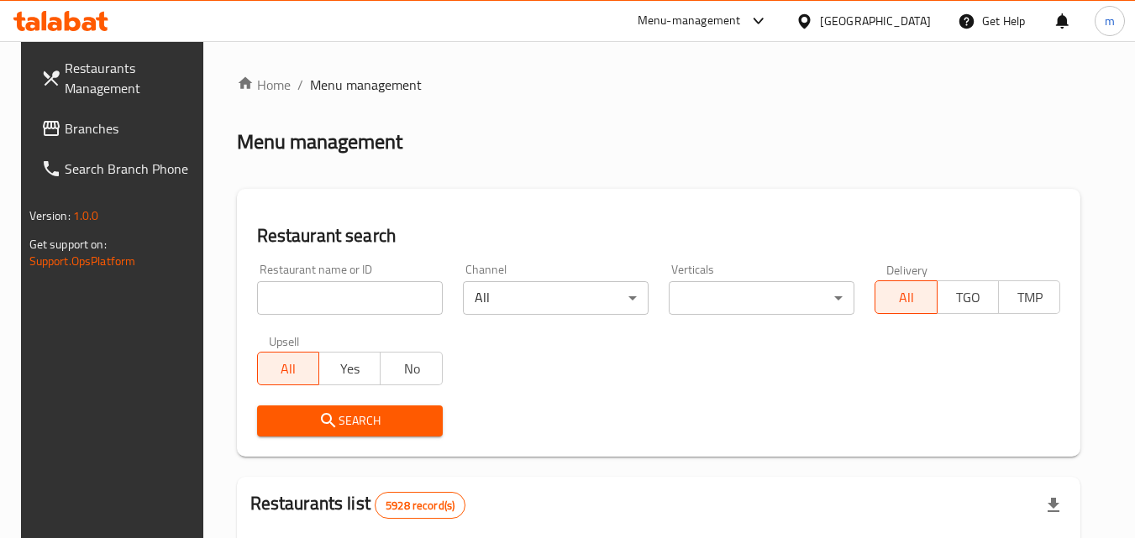
click at [310, 308] on input "search" at bounding box center [350, 298] width 186 height 34
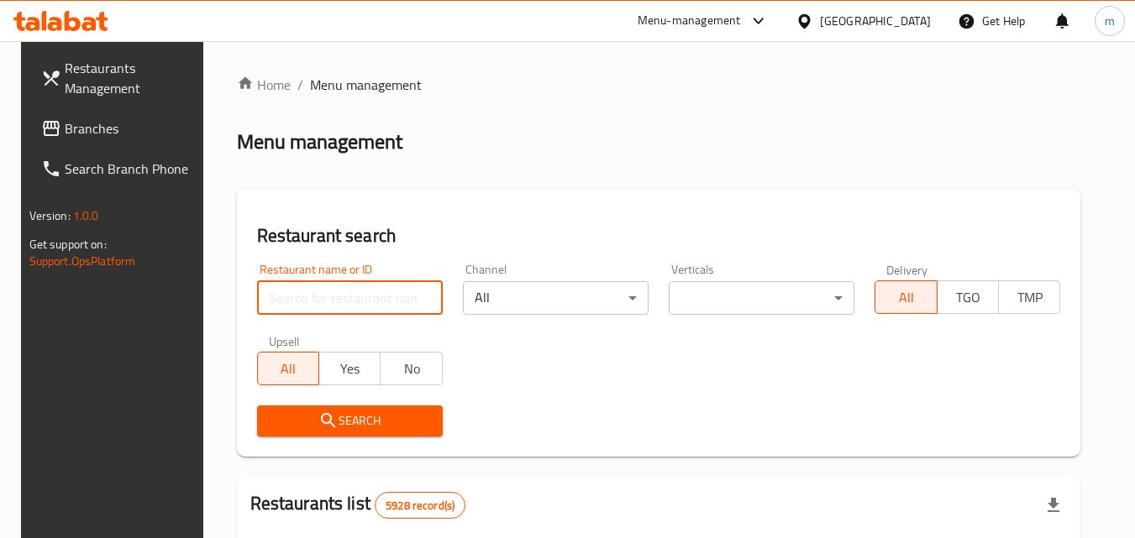
paste input "695700"
type input "695700"
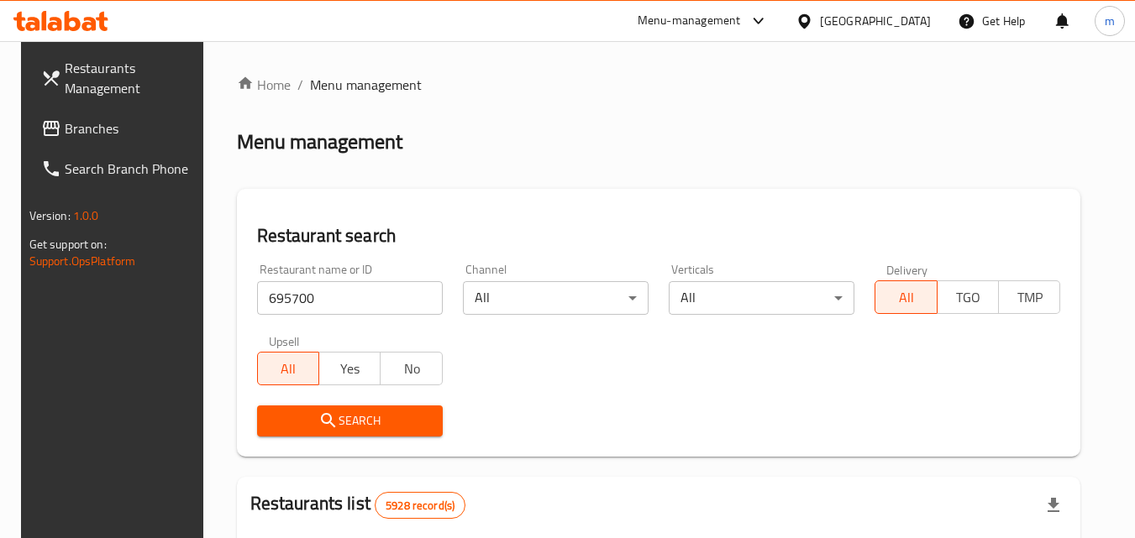
click at [344, 411] on span "Search" at bounding box center [349, 421] width 159 height 21
